Goal: Task Accomplishment & Management: Manage account settings

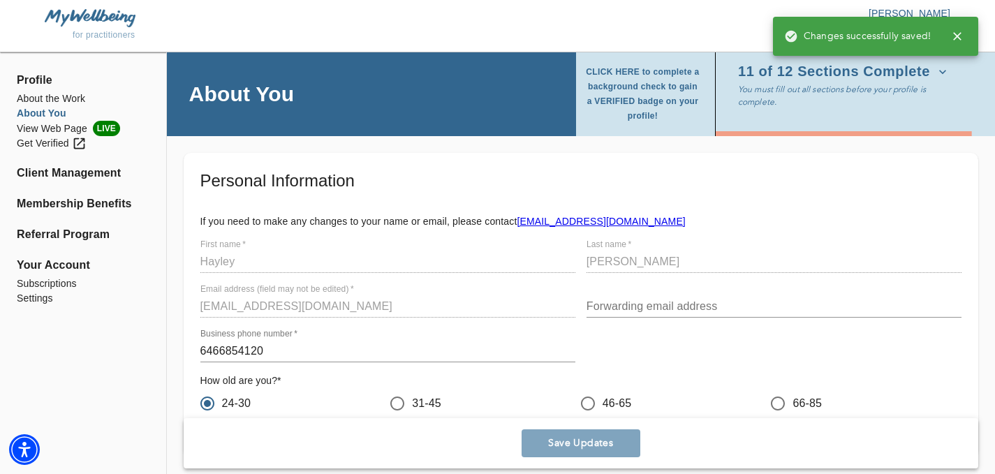
scroll to position [685, 0]
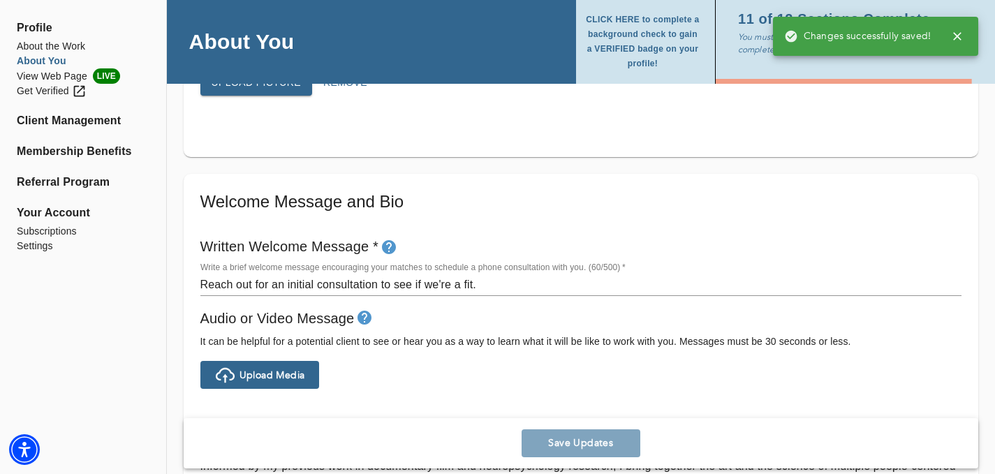
click at [260, 281] on textarea "Reach out for an initial consultation to see if we're a fit." at bounding box center [580, 284] width 761 height 13
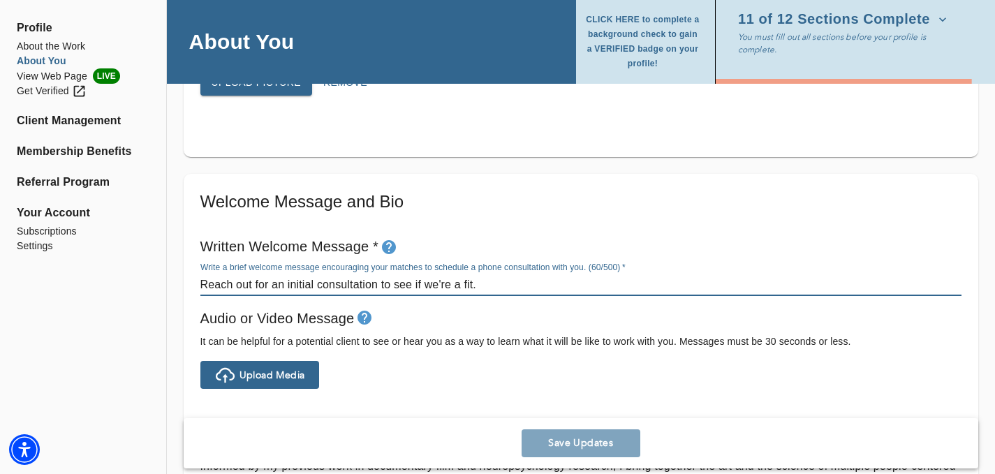
click at [202, 283] on textarea "Reach out for an initial consultation to see if we're a fit." at bounding box center [580, 284] width 761 height 13
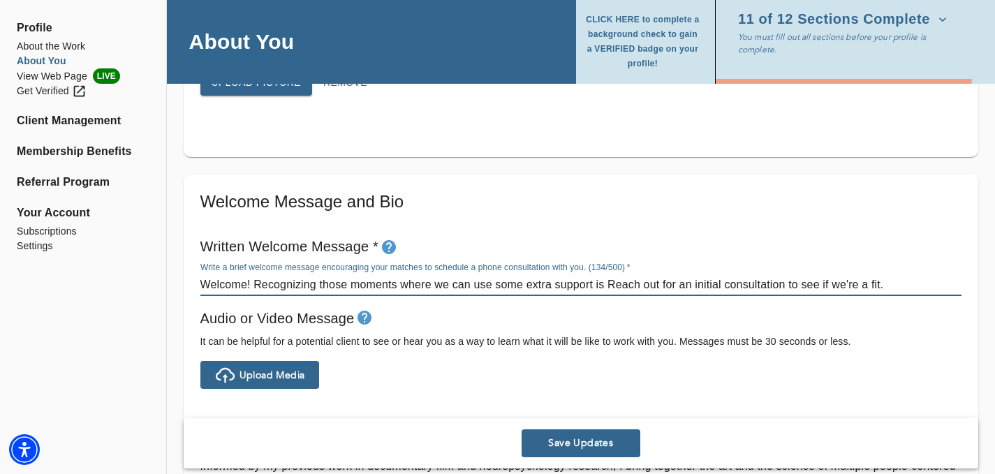
click at [260, 282] on textarea "Welcome! Recognizing those moments where we can use some extra support is Reach…" at bounding box center [580, 284] width 761 height 13
click at [262, 282] on textarea "Welcome! Recognizing those moments where we can use some extra support is Reach…" at bounding box center [580, 284] width 761 height 13
click at [255, 285] on textarea "Welcome! Recognizing those moments where we can use some extra support is Reach…" at bounding box center [580, 284] width 761 height 13
click at [253, 283] on textarea "Welcome! Recognizing those moments where we can use some extra support is Reach…" at bounding box center [580, 284] width 761 height 13
click at [259, 284] on textarea "Welcome! Recognizing those moments where we can use some extra support is Reach…" at bounding box center [580, 284] width 761 height 13
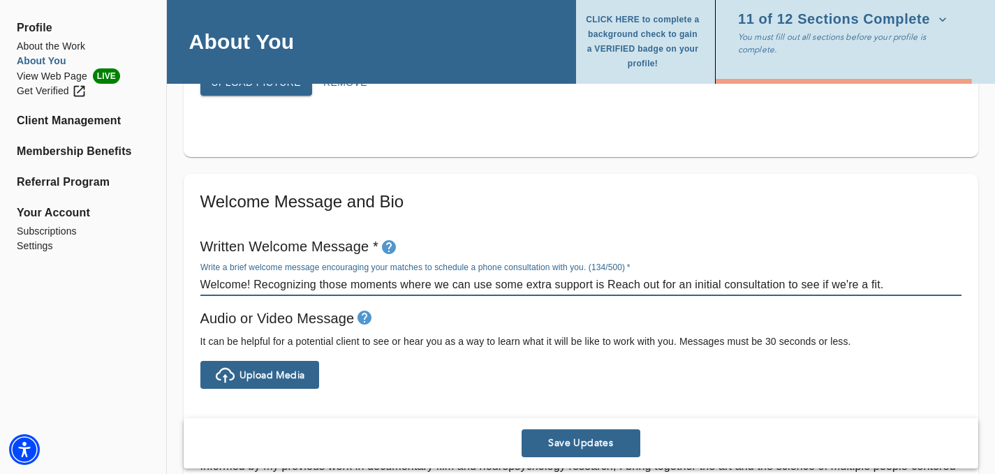
click at [259, 284] on textarea "Welcome! Recognizing those moments where we can use some extra support is Reach…" at bounding box center [580, 284] width 761 height 13
drag, startPoint x: 254, startPoint y: 283, endPoint x: 347, endPoint y: 285, distance: 92.9
click at [347, 285] on textarea "Welcome! Recognizing those moments where we can use some extra support is Reach…" at bounding box center [580, 284] width 761 height 13
click at [380, 283] on textarea "Welcome! It's an important moments where we can use some extra support is Reach…" at bounding box center [580, 284] width 761 height 13
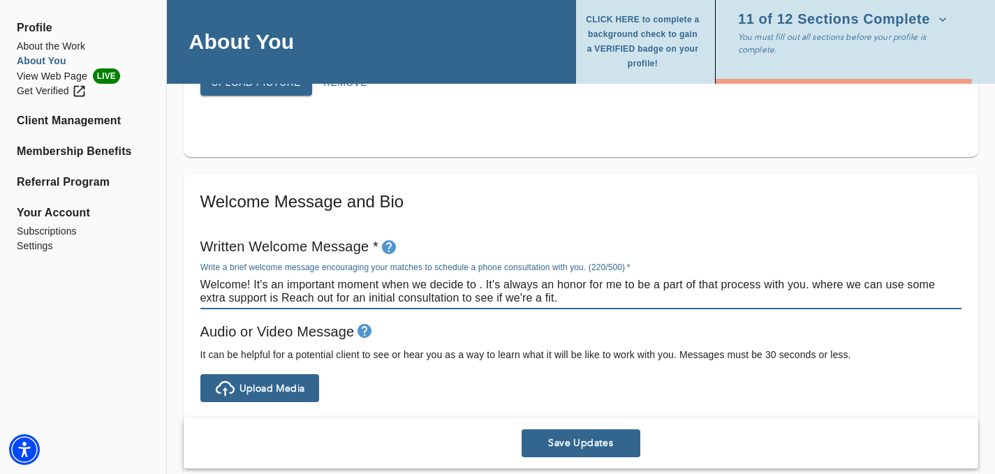
drag, startPoint x: 811, startPoint y: 283, endPoint x: 821, endPoint y: 295, distance: 15.3
click at [821, 295] on textarea "Welcome! It's an important moment when we decide to . It's always an honor for …" at bounding box center [580, 291] width 761 height 27
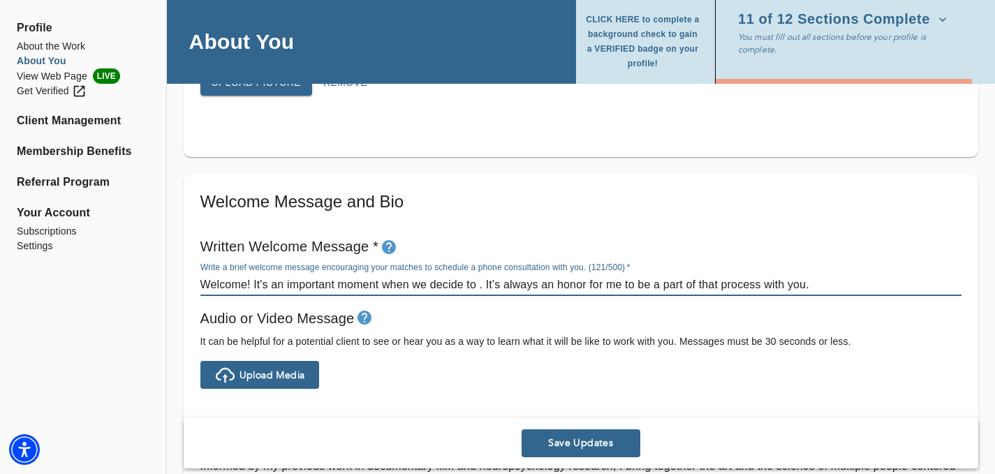
click at [478, 286] on textarea "Welcome! It's an important moment when we decide to . It's always an honor for …" at bounding box center [580, 284] width 761 height 13
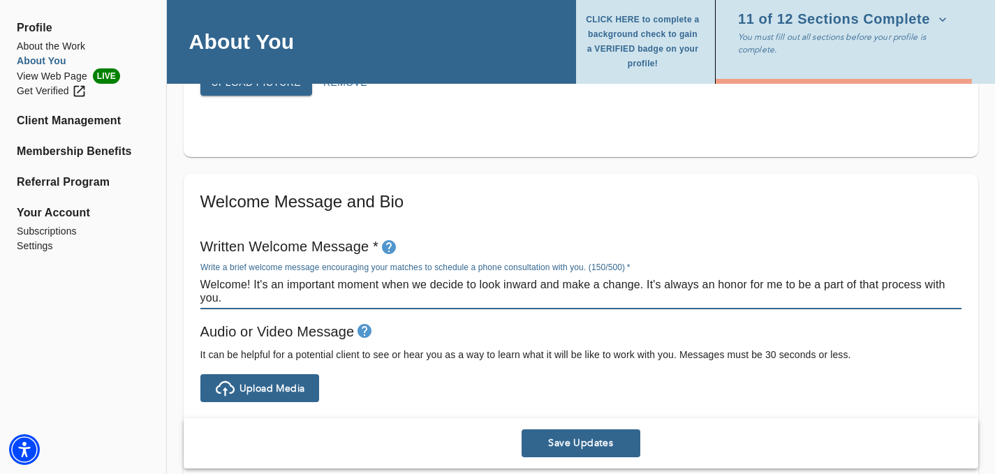
click at [685, 284] on textarea "Welcome! It's an important moment when we decide to look inward and make a chan…" at bounding box center [580, 291] width 761 height 27
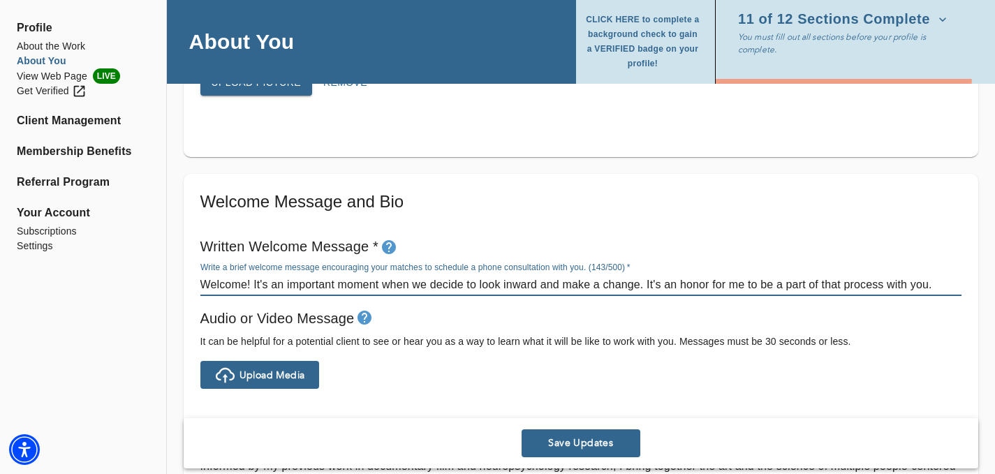
type textarea "Welcome! It's an important moment when we decide to look inward and make a chan…"
click at [610, 440] on span "Save Updates" at bounding box center [580, 443] width 107 height 13
